Goal: Find specific page/section: Find specific page/section

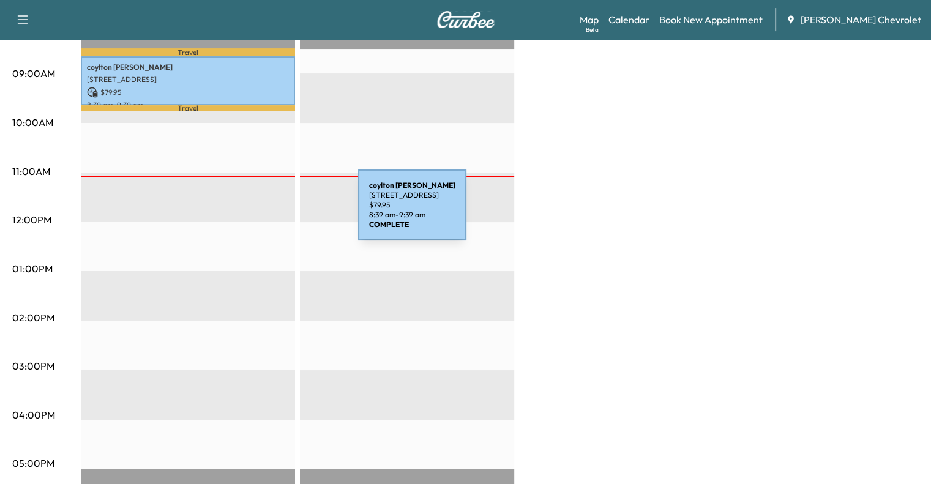
scroll to position [364, 0]
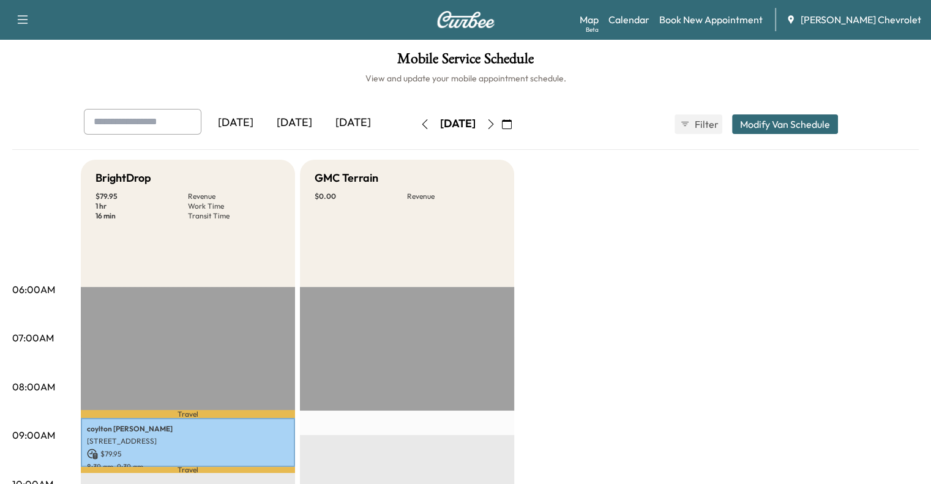
click at [496, 125] on icon "button" at bounding box center [491, 124] width 10 height 10
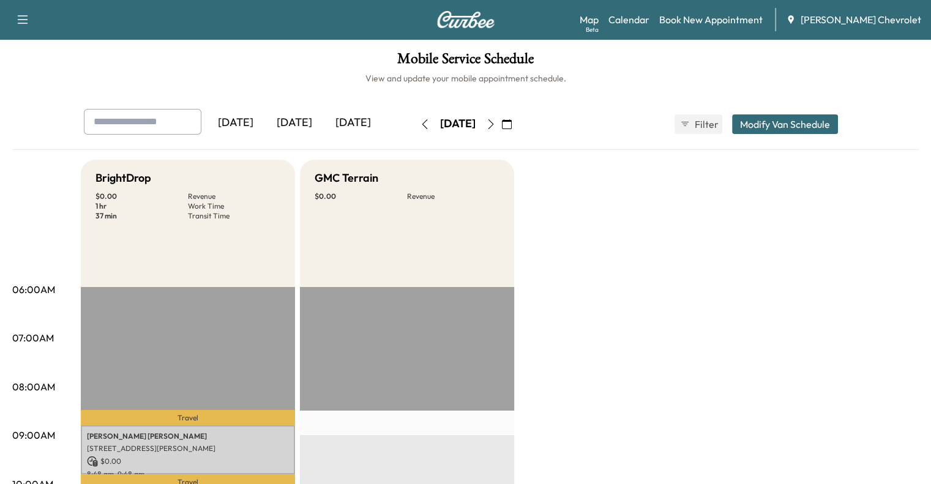
click at [422, 126] on icon "button" at bounding box center [425, 124] width 6 height 10
